Goal: Information Seeking & Learning: Learn about a topic

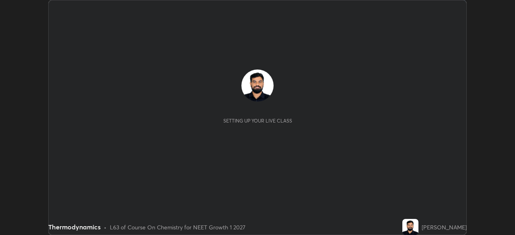
scroll to position [235, 515]
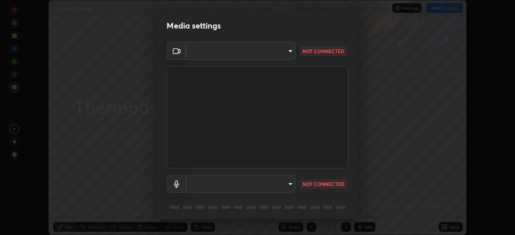
type input "150ce54b6659d6facffdc1d488e586a8afcf012d443804c7c5fd1c8fc4ffae65"
type input "default"
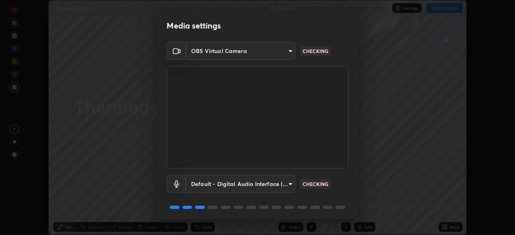
scroll to position [29, 0]
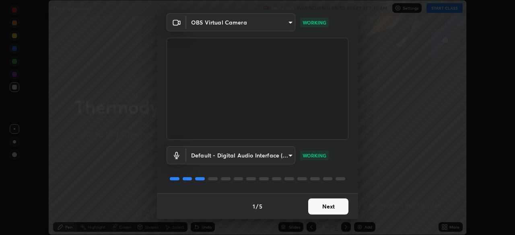
click at [334, 204] on button "Next" at bounding box center [328, 207] width 40 height 16
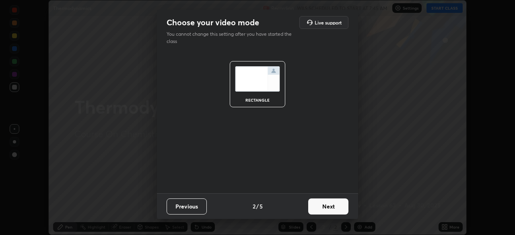
scroll to position [0, 0]
click at [328, 206] on button "Next" at bounding box center [328, 207] width 40 height 16
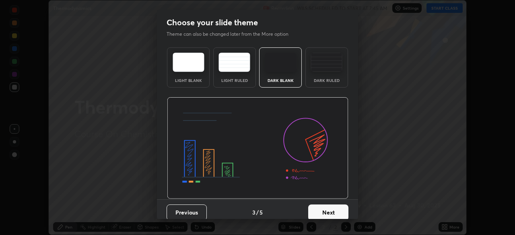
click at [334, 83] on div "Dark Ruled" at bounding box center [327, 80] width 32 height 4
click at [328, 208] on button "Next" at bounding box center [328, 213] width 40 height 16
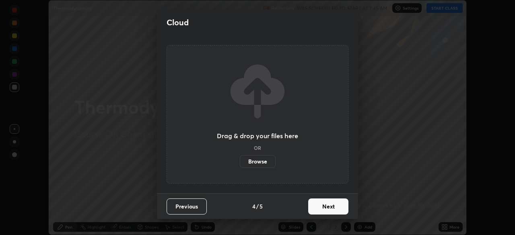
click at [329, 208] on button "Next" at bounding box center [328, 207] width 40 height 16
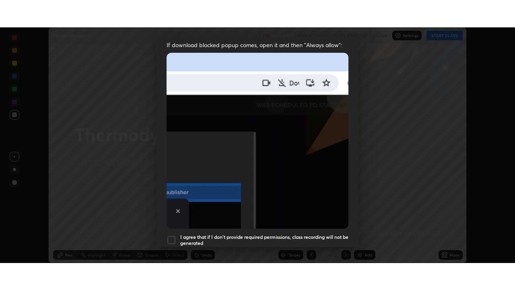
scroll to position [193, 0]
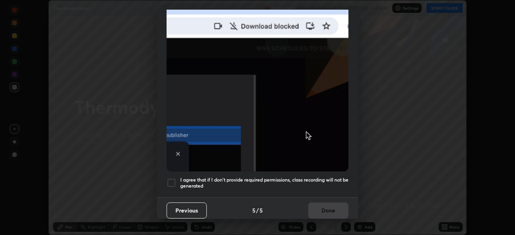
click at [326, 177] on h5 "I agree that if I don't provide required permissions, class recording will not …" at bounding box center [264, 183] width 168 height 12
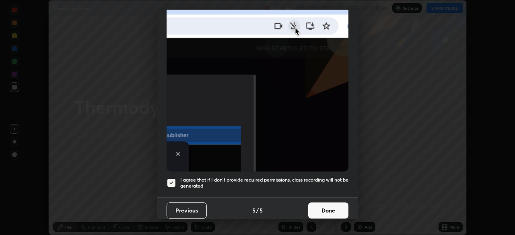
click at [325, 211] on button "Done" at bounding box center [328, 211] width 40 height 16
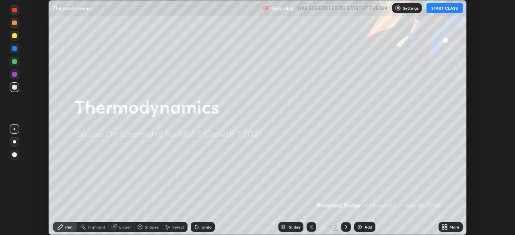
click at [446, 8] on button "START CLASS" at bounding box center [445, 8] width 36 height 10
click at [448, 228] on div "More" at bounding box center [451, 228] width 24 height 10
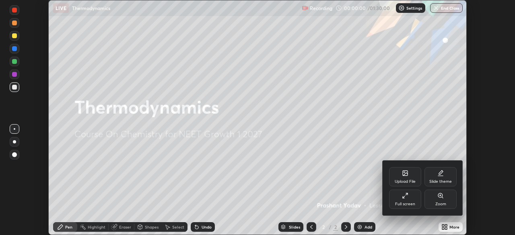
click at [404, 201] on div "Full screen" at bounding box center [405, 199] width 32 height 19
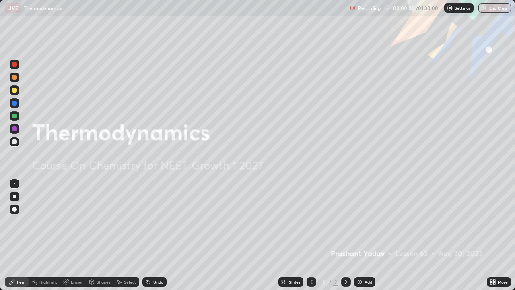
scroll to position [290, 515]
click at [362, 235] on img at bounding box center [360, 282] width 6 height 6
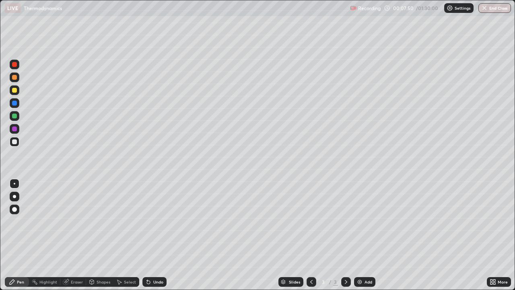
click at [162, 235] on div "Undo" at bounding box center [158, 282] width 10 height 4
click at [159, 235] on div "Undo" at bounding box center [154, 282] width 24 height 10
click at [367, 235] on div "Add" at bounding box center [369, 282] width 8 height 4
click at [156, 235] on div "Undo" at bounding box center [158, 282] width 10 height 4
click at [155, 235] on div "Undo" at bounding box center [158, 282] width 10 height 4
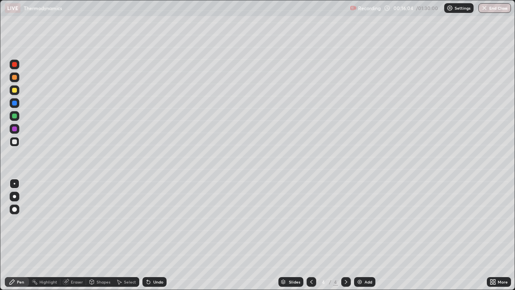
click at [154, 235] on div "Undo" at bounding box center [158, 282] width 10 height 4
click at [153, 235] on div "Undo" at bounding box center [158, 282] width 10 height 4
click at [14, 78] on div at bounding box center [14, 77] width 5 height 5
click at [14, 130] on div at bounding box center [14, 128] width 5 height 5
click at [15, 119] on div at bounding box center [15, 116] width 10 height 10
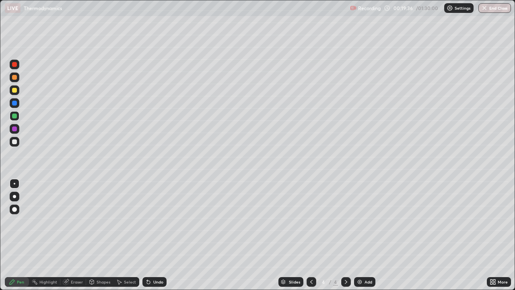
click at [15, 130] on div at bounding box center [14, 128] width 5 height 5
click at [160, 235] on div "Undo" at bounding box center [158, 282] width 10 height 4
click at [369, 235] on div "Add" at bounding box center [369, 282] width 8 height 4
click at [13, 79] on div at bounding box center [14, 77] width 5 height 5
click at [308, 235] on icon at bounding box center [311, 282] width 6 height 6
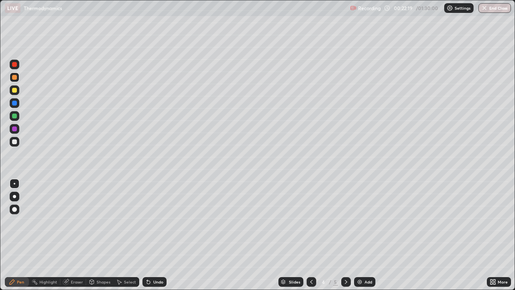
click at [343, 235] on div at bounding box center [346, 282] width 10 height 10
click at [14, 132] on div at bounding box center [15, 129] width 10 height 10
click at [14, 79] on div at bounding box center [14, 77] width 5 height 5
click at [156, 235] on div "Undo" at bounding box center [158, 282] width 10 height 4
click at [15, 142] on div at bounding box center [14, 141] width 5 height 5
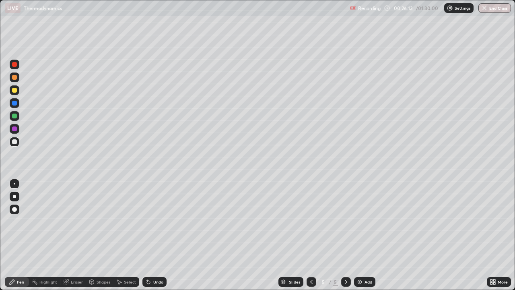
click at [16, 129] on div at bounding box center [14, 128] width 5 height 5
click at [357, 235] on img at bounding box center [360, 282] width 6 height 6
click at [14, 78] on div at bounding box center [14, 77] width 5 height 5
click at [150, 235] on icon at bounding box center [148, 282] width 6 height 6
click at [156, 235] on div "Undo" at bounding box center [158, 282] width 10 height 4
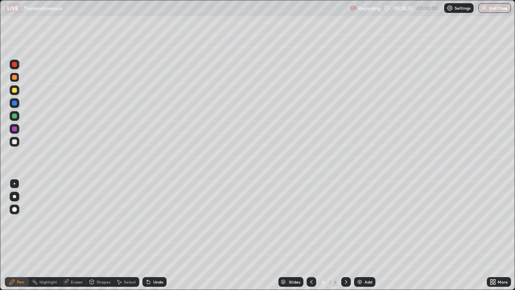
click at [155, 235] on div "Undo" at bounding box center [154, 282] width 24 height 10
click at [153, 235] on div "Undo" at bounding box center [154, 282] width 24 height 10
click at [153, 235] on div "Undo" at bounding box center [158, 282] width 10 height 4
click at [157, 235] on div "Undo" at bounding box center [158, 282] width 10 height 4
click at [158, 235] on div "Undo" at bounding box center [158, 282] width 10 height 4
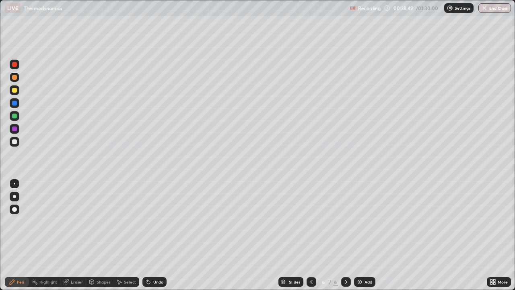
click at [161, 235] on div "Undo" at bounding box center [158, 282] width 10 height 4
click at [310, 235] on icon at bounding box center [311, 282] width 2 height 4
click at [344, 235] on icon at bounding box center [346, 282] width 6 height 6
click at [369, 235] on div "Add" at bounding box center [364, 282] width 21 height 10
click at [157, 235] on div "Undo" at bounding box center [158, 282] width 10 height 4
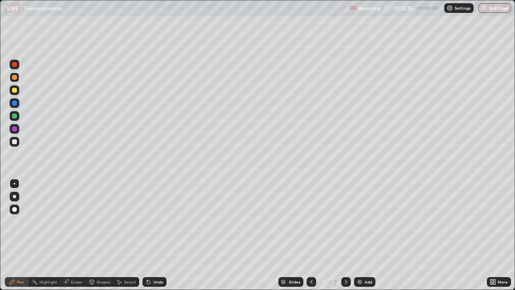
click at [157, 235] on div "Undo" at bounding box center [158, 282] width 10 height 4
click at [155, 235] on div "Undo" at bounding box center [158, 282] width 10 height 4
click at [161, 235] on div "Undo" at bounding box center [158, 282] width 10 height 4
click at [311, 235] on icon at bounding box center [311, 282] width 6 height 6
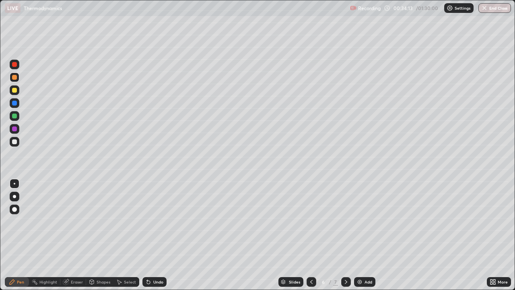
click at [311, 235] on icon at bounding box center [311, 282] width 6 height 6
click at [347, 235] on icon at bounding box center [346, 282] width 6 height 6
click at [345, 235] on icon at bounding box center [346, 282] width 6 height 6
click at [314, 235] on div at bounding box center [312, 282] width 10 height 10
click at [320, 235] on div "6" at bounding box center [324, 281] width 8 height 5
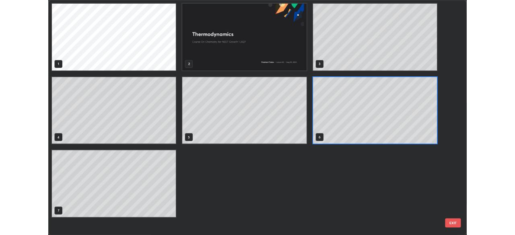
scroll to position [287, 510]
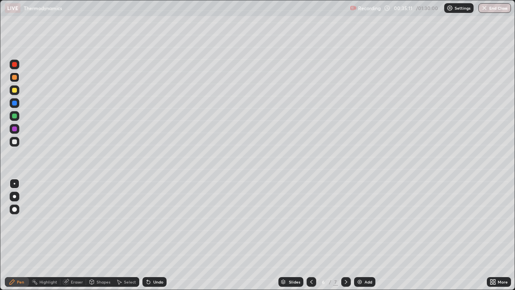
click at [70, 235] on div "Eraser" at bounding box center [73, 282] width 26 height 10
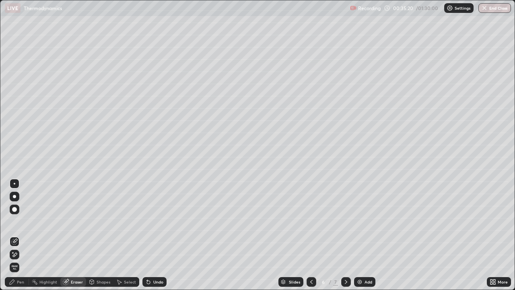
click at [26, 235] on div "Pen" at bounding box center [17, 282] width 24 height 10
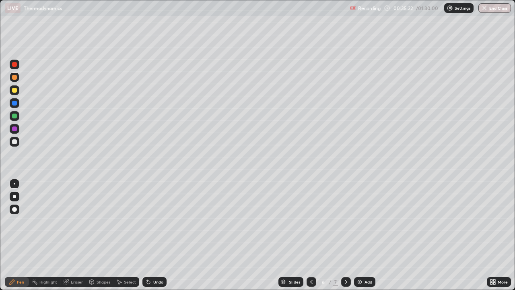
click at [14, 141] on div at bounding box center [14, 141] width 5 height 5
click at [365, 235] on div "Add" at bounding box center [364, 282] width 21 height 10
click at [346, 235] on icon at bounding box center [346, 282] width 6 height 6
click at [362, 235] on img at bounding box center [360, 282] width 6 height 6
click at [156, 235] on div "Undo" at bounding box center [158, 282] width 10 height 4
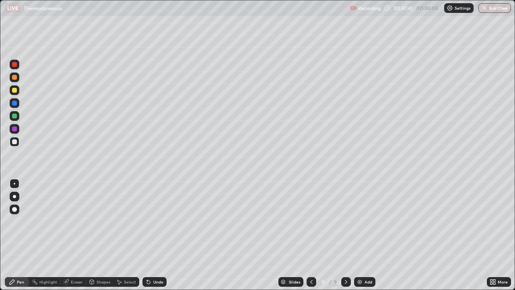
click at [75, 235] on div "Eraser" at bounding box center [73, 282] width 26 height 10
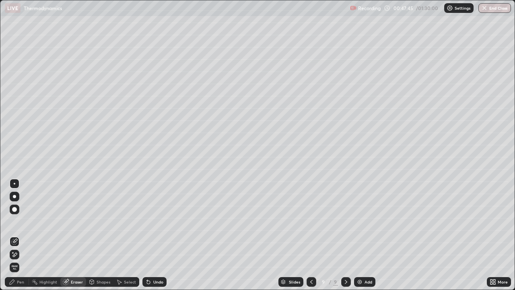
click at [23, 235] on div "Pen" at bounding box center [20, 282] width 7 height 4
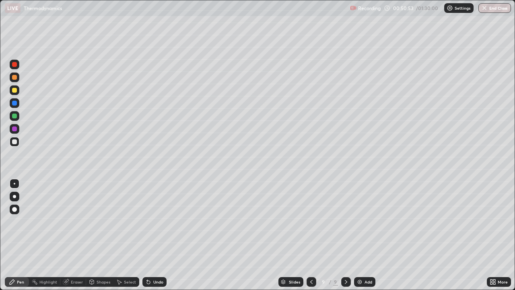
click at [371, 235] on div "Add" at bounding box center [369, 282] width 8 height 4
click at [370, 235] on div "Add" at bounding box center [364, 282] width 21 height 10
click at [79, 235] on div "Eraser" at bounding box center [77, 282] width 12 height 4
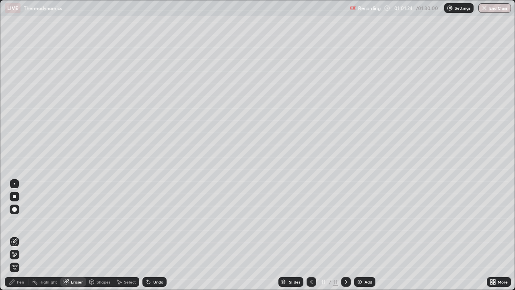
click at [18, 235] on div "Pen" at bounding box center [20, 282] width 7 height 4
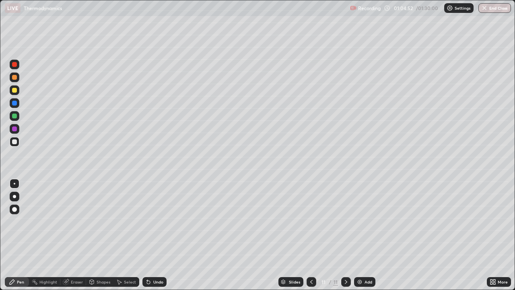
click at [158, 235] on div "Undo" at bounding box center [154, 282] width 24 height 10
click at [159, 235] on div "Undo" at bounding box center [154, 282] width 24 height 10
click at [369, 235] on div "Add" at bounding box center [369, 282] width 8 height 4
click at [76, 235] on div "Eraser" at bounding box center [77, 282] width 12 height 4
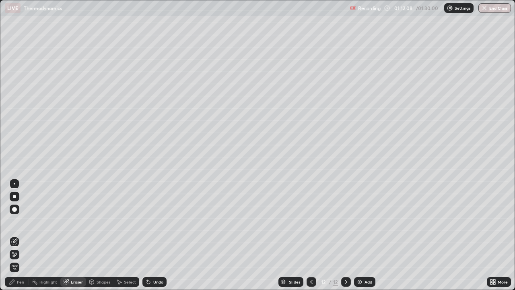
click at [14, 235] on icon at bounding box center [12, 282] width 6 height 6
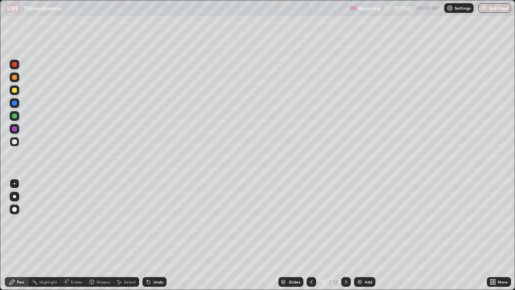
click at [365, 235] on div "Add" at bounding box center [364, 282] width 21 height 10
click at [77, 235] on div "Eraser" at bounding box center [77, 282] width 12 height 4
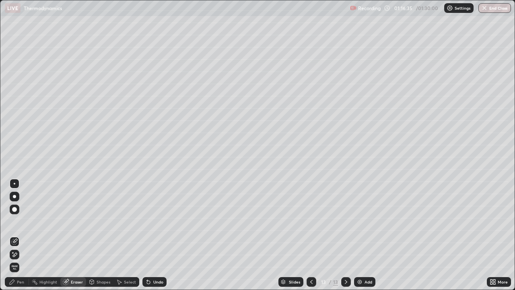
click at [23, 235] on div "Pen" at bounding box center [20, 282] width 7 height 4
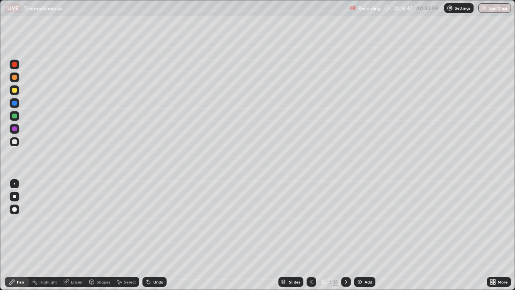
click at [157, 235] on div "Undo" at bounding box center [158, 282] width 10 height 4
click at [158, 235] on div "Undo" at bounding box center [158, 282] width 10 height 4
click at [155, 235] on div "Undo" at bounding box center [154, 282] width 24 height 10
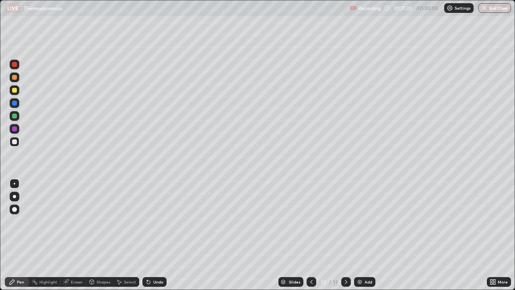
click at [155, 235] on div "Undo" at bounding box center [158, 282] width 10 height 4
click at [78, 235] on div "Eraser" at bounding box center [73, 282] width 26 height 10
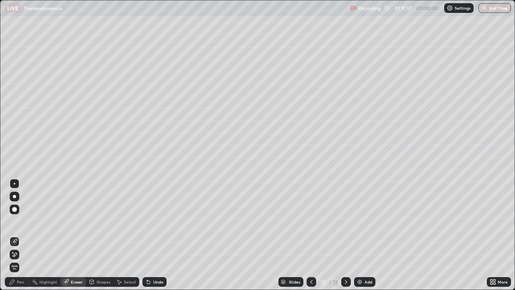
click at [21, 235] on div "Pen" at bounding box center [20, 282] width 7 height 4
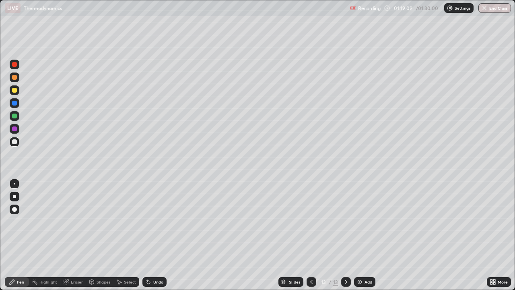
click at [359, 235] on img at bounding box center [360, 282] width 6 height 6
click at [487, 11] on img "button" at bounding box center [485, 8] width 6 height 6
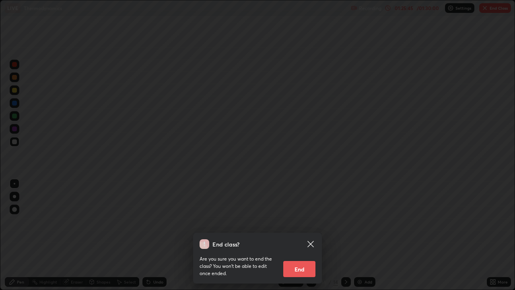
click at [295, 235] on button "End" at bounding box center [299, 269] width 32 height 16
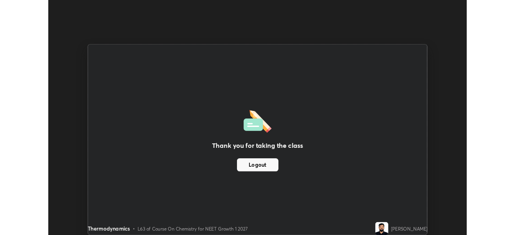
scroll to position [40016, 39736]
